Goal: Task Accomplishment & Management: Use online tool/utility

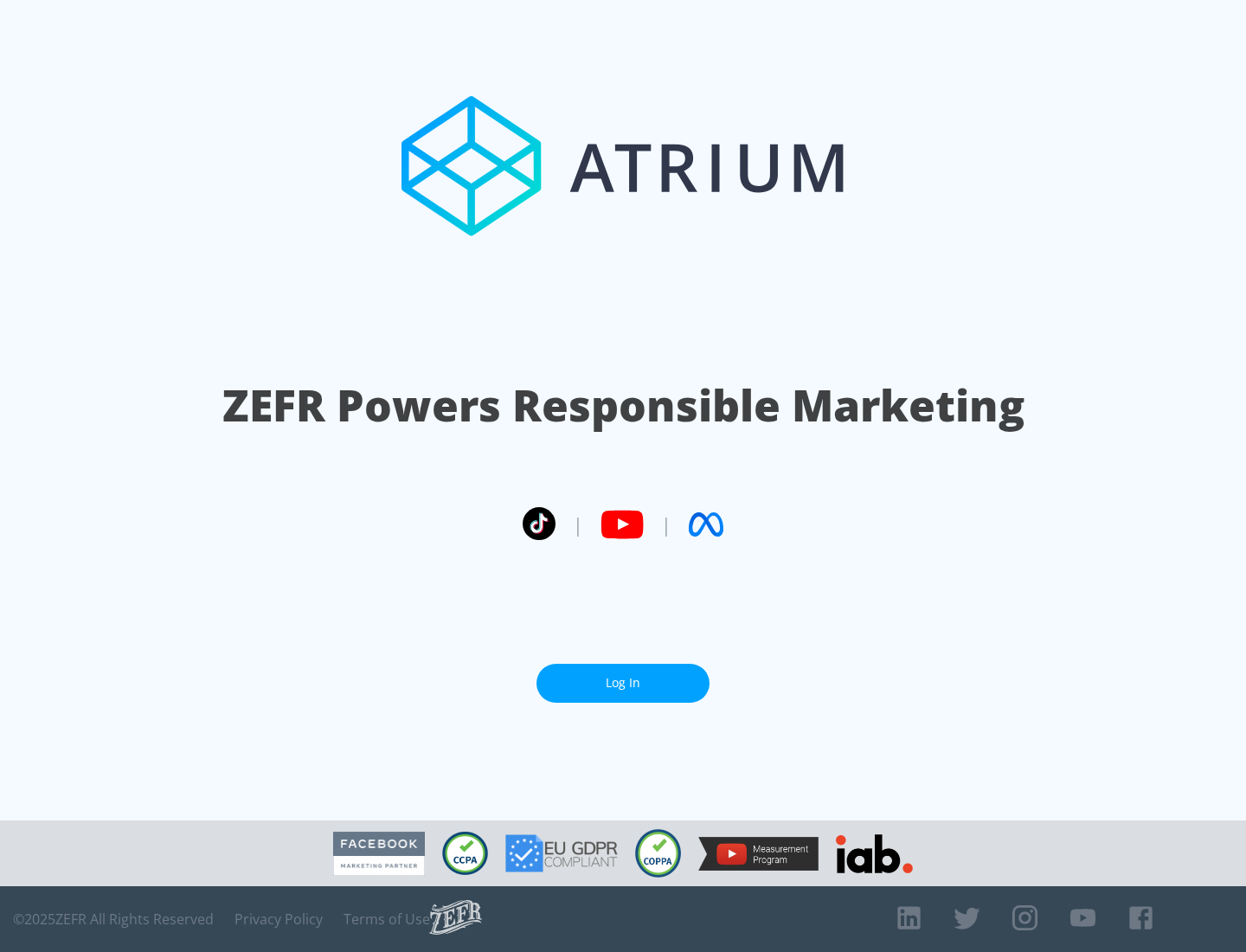
click at [623, 676] on link "Log In" at bounding box center [623, 682] width 173 height 39
